Goal: Task Accomplishment & Management: Use online tool/utility

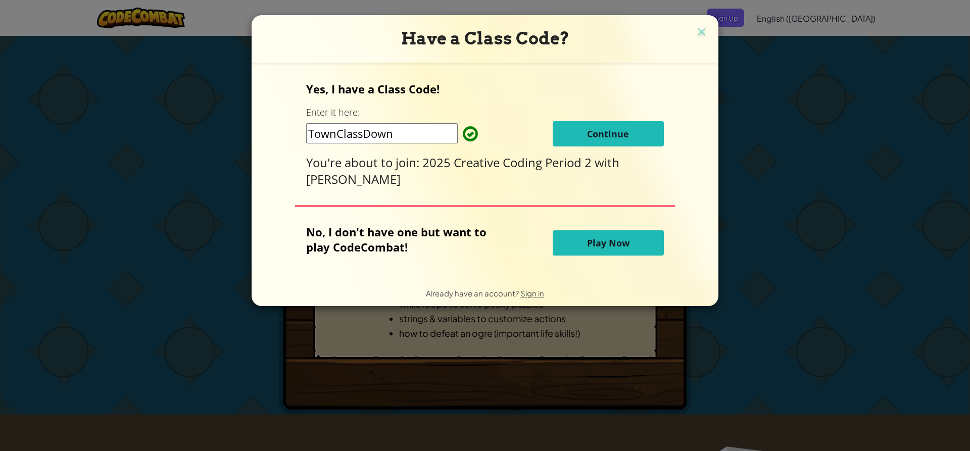
click at [651, 138] on button "Continue" at bounding box center [607, 133] width 111 height 25
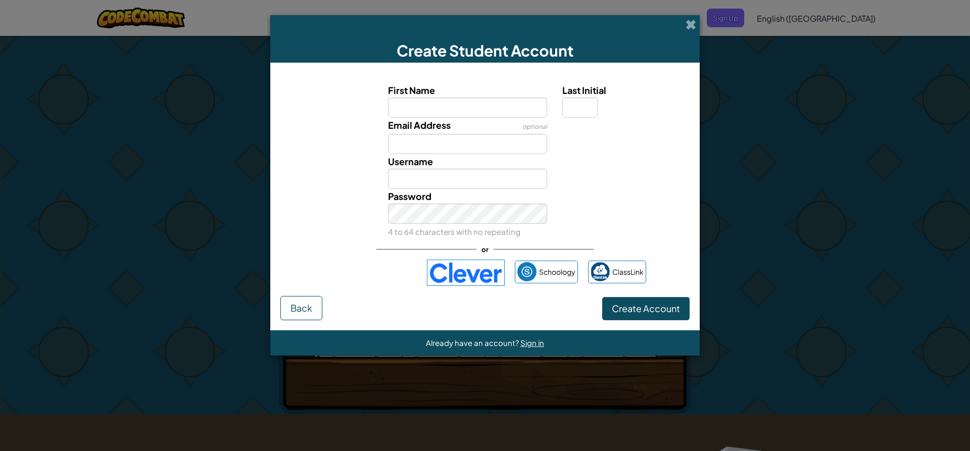
click at [490, 276] on img at bounding box center [466, 273] width 78 height 26
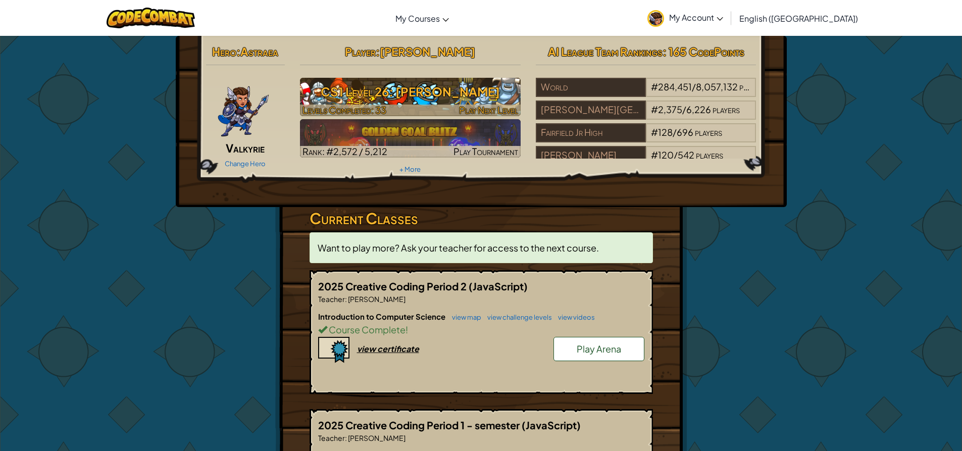
click at [442, 103] on h3 "CS1 Level 26: [PERSON_NAME]" at bounding box center [410, 91] width 221 height 23
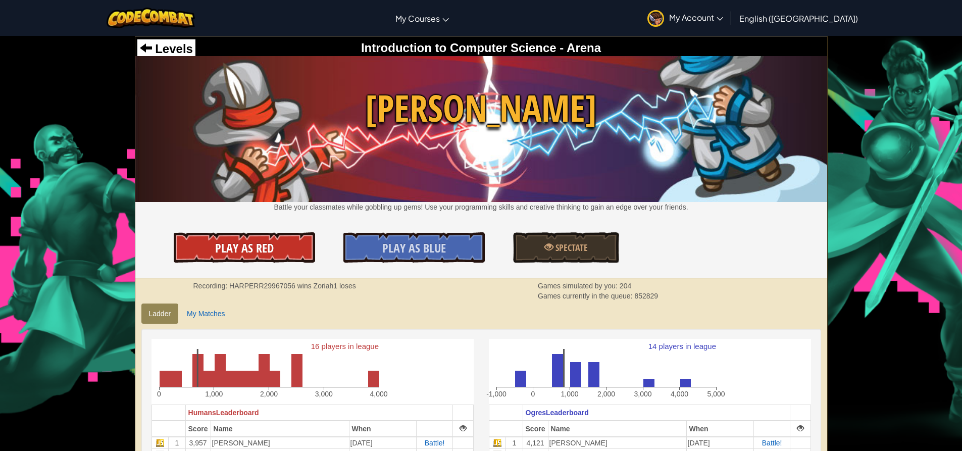
click at [264, 255] on span "Play As Red" at bounding box center [244, 248] width 59 height 16
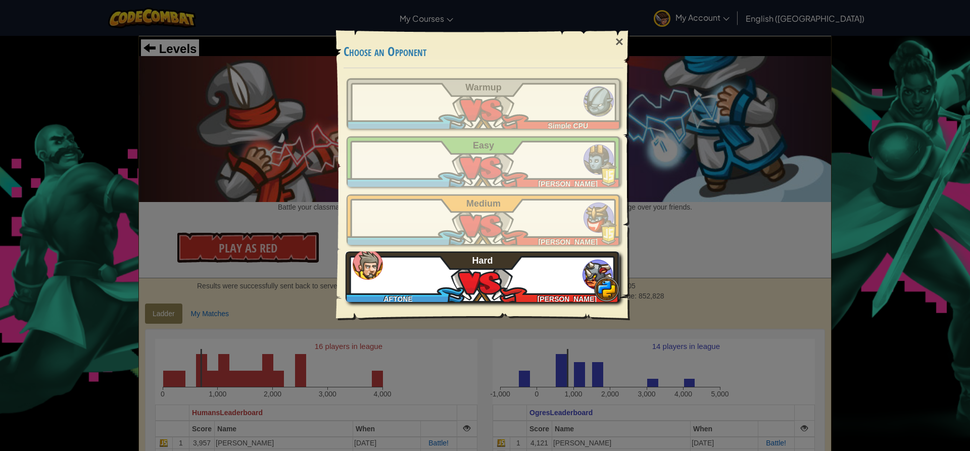
click at [532, 269] on div "AFTONE [PERSON_NAME] C Hard" at bounding box center [482, 276] width 274 height 50
